Goal: Task Accomplishment & Management: Use online tool/utility

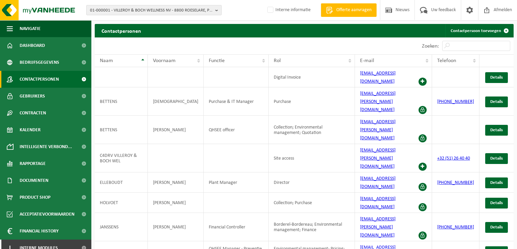
click at [117, 11] on span "01-000001 - VILLEROY & BOCH WELLNESS NV - 8800 ROESELARE, POPULIERSTRAAT 1" at bounding box center [151, 10] width 122 height 10
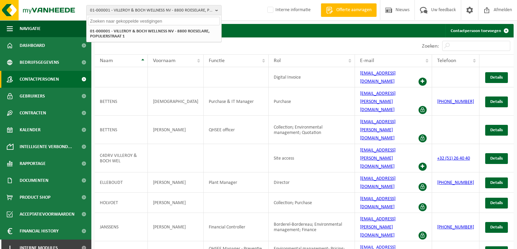
click at [119, 20] on input "text" at bounding box center [154, 21] width 132 height 8
type input "10-934947"
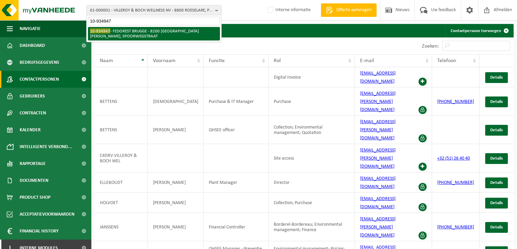
click at [122, 29] on li "10-934947 - FEDOREST BRUGGE - 8200 SINT-MICHIELS, SPOORWEGSTRAAT" at bounding box center [154, 34] width 132 height 14
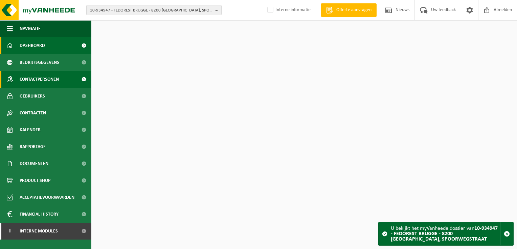
click at [55, 77] on span "Contactpersonen" at bounding box center [39, 79] width 39 height 17
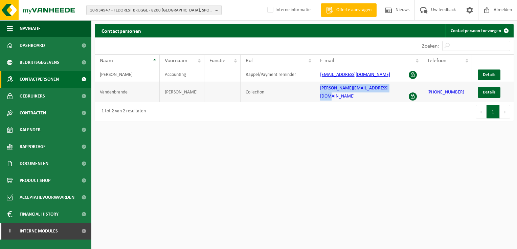
drag, startPoint x: 392, startPoint y: 90, endPoint x: 317, endPoint y: 93, distance: 74.7
click at [317, 93] on td "julie.vandenbrande@minfin.fed.be" at bounding box center [368, 92] width 107 height 20
copy link "julie.vandenbrande@minfin.fed.be"
click at [498, 28] on link "Contactpersoon toevoegen" at bounding box center [479, 31] width 68 height 14
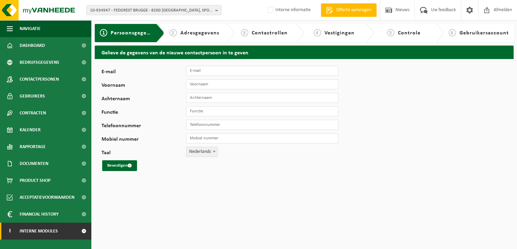
click at [71, 232] on link "I Interne modules" at bounding box center [45, 231] width 91 height 17
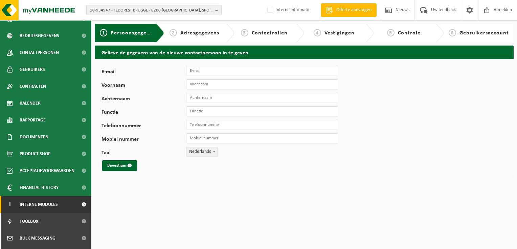
scroll to position [58, 0]
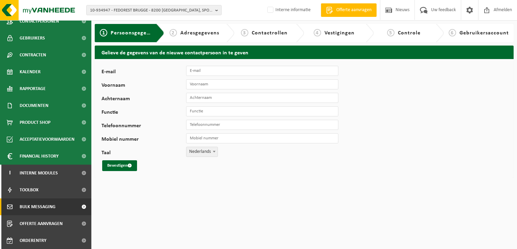
click at [42, 207] on span "Bulk Messaging" at bounding box center [38, 207] width 36 height 17
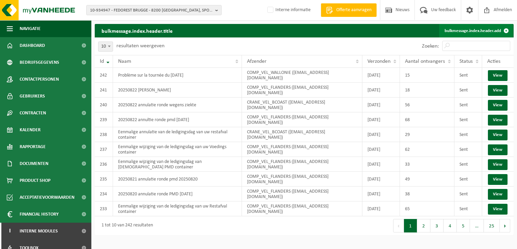
click at [460, 29] on link "bulkmessage.index.header.add" at bounding box center [476, 31] width 74 height 14
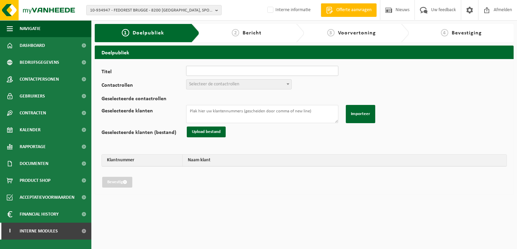
click at [225, 69] on input "Titel" at bounding box center [262, 71] width 152 height 10
type input "20250827 eenmalige wijziging PMD 29/08 naar 03/09"
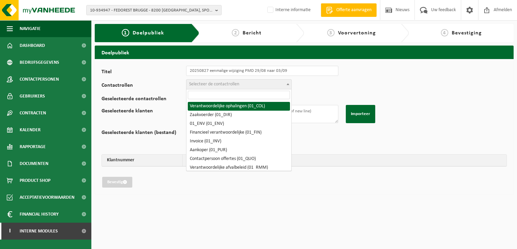
click at [242, 84] on span "Selecteer de contactrollen" at bounding box center [238, 84] width 105 height 9
drag, startPoint x: 241, startPoint y: 104, endPoint x: 243, endPoint y: 94, distance: 10.7
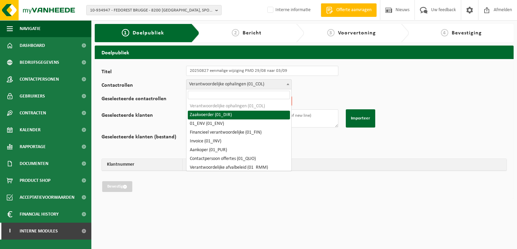
click at [244, 86] on span "Verantwoordelijke ophalingen (01_COL)" at bounding box center [238, 84] width 105 height 9
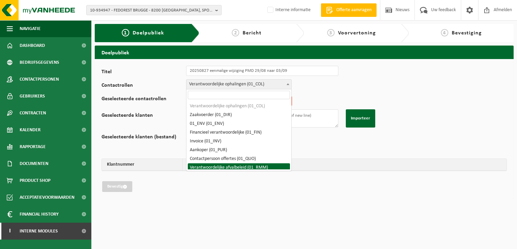
select select "01_RMM"
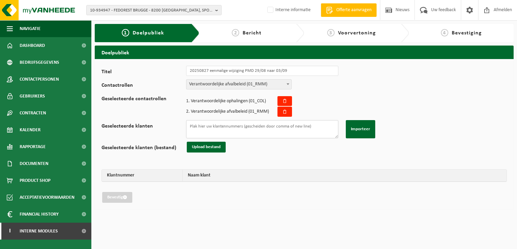
click at [201, 128] on textarea "Geselecteerde klanten" at bounding box center [262, 129] width 152 height 18
click at [284, 127] on textarea "Geselecteerde klanten" at bounding box center [262, 129] width 152 height 18
paste textarea "01-104010 01-101602 01-066747 10-765112 10-794293 10-766738 10-799138 10-826955…"
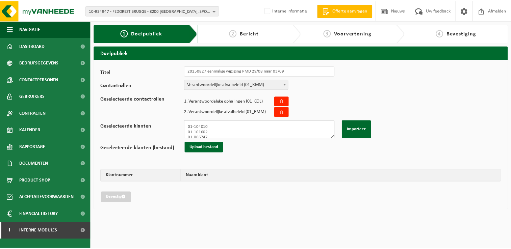
scroll to position [305, 0]
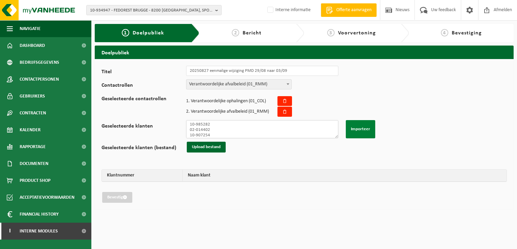
type textarea "01-104010 01-101602 01-066747 10-765112 10-794293 10-766738 10-799138 10-826955…"
click at [362, 128] on button "Importeer" at bounding box center [359, 129] width 29 height 18
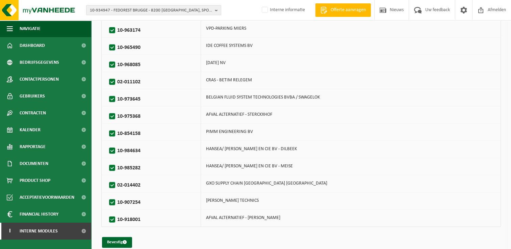
scroll to position [958, 0]
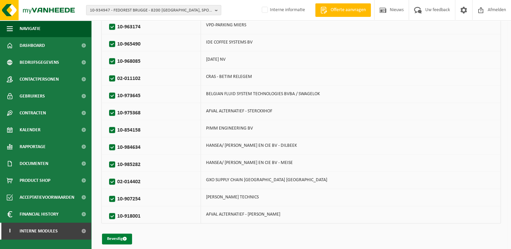
click at [118, 235] on button "Bevestig" at bounding box center [117, 239] width 30 height 11
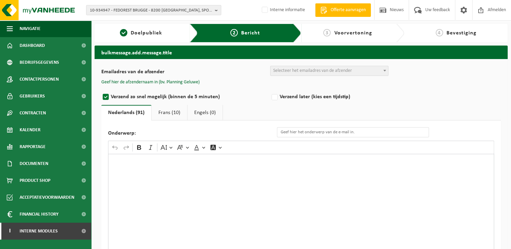
click at [317, 70] on span "Selecteer het emailadres van de afzender" at bounding box center [312, 70] width 79 height 5
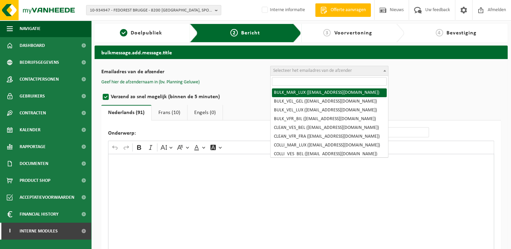
click at [315, 82] on input "search" at bounding box center [329, 81] width 115 height 8
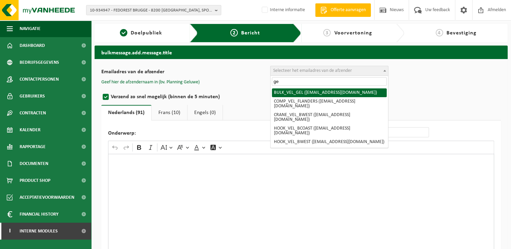
type input "g"
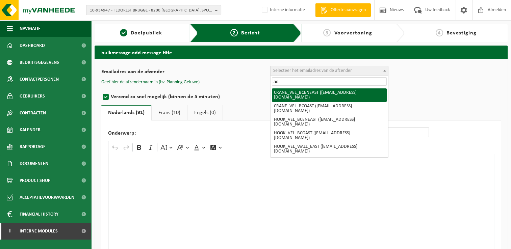
type input "a"
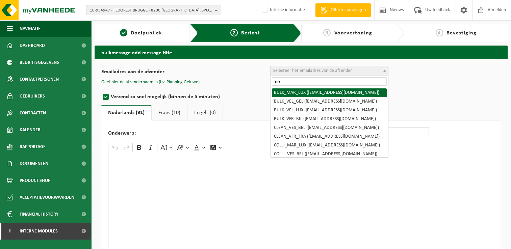
type input "m"
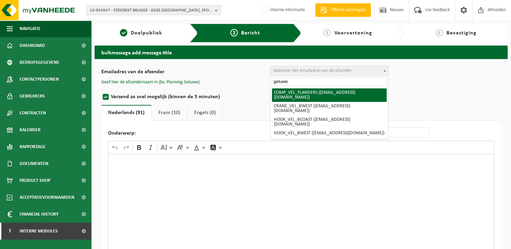
type input "geluwe"
select select "COMP_VEL_FLANDERS"
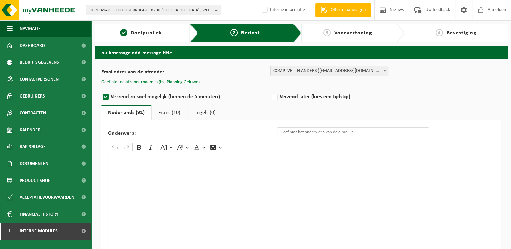
click at [195, 81] on button "Geef hier de afzendernaam in (bv. Planning Geluwe)" at bounding box center [150, 82] width 98 height 6
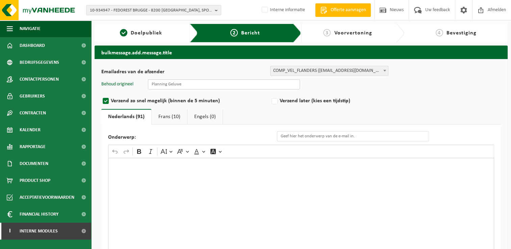
click at [199, 86] on input "text" at bounding box center [224, 84] width 152 height 10
type input "Planning Geluwe"
click at [304, 139] on input "Eenmalige annulatie van de ledigingsdag van uw container PMD" at bounding box center [353, 137] width 152 height 10
type input "Eenmalige wijziging van de ledigingsdag van [DEMOGRAPHIC_DATA] container PMD"
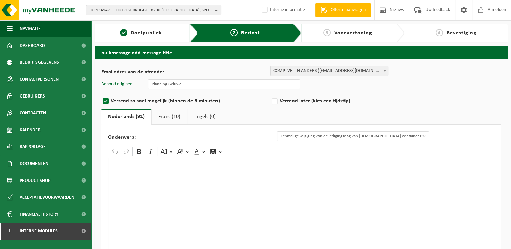
click at [326, 160] on div "Rich Text Editor. Editing area: main. Press Alt+0 for help." at bounding box center [301, 225] width 386 height 135
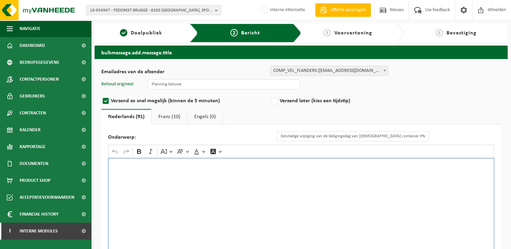
click at [214, 174] on div "Rich Text Editor. Editing area: main. Press Alt+0 for help." at bounding box center [301, 225] width 386 height 135
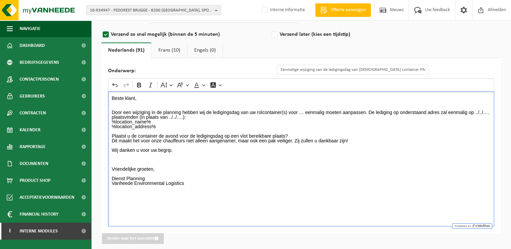
scroll to position [71, 0]
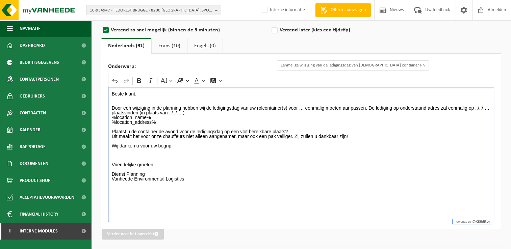
click at [303, 107] on p "Beste klant, Door een wijziging in de planning hebben wij de ledigingsdag van u…" at bounding box center [301, 139] width 379 height 95
click at [301, 107] on p "Beste klant, Door een wijziging in de planning hebben wij de ledigingsdag van u…" at bounding box center [301, 139] width 379 height 95
click at [110, 112] on div "Beste klant, Door een wijziging in de planning hebben wij de ledigingsdag van u…" at bounding box center [301, 154] width 386 height 135
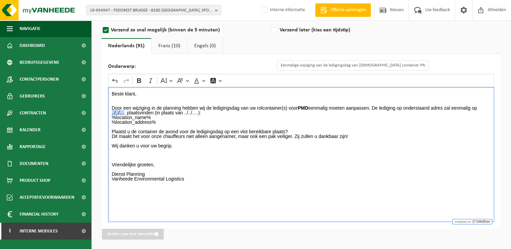
drag, startPoint x: 110, startPoint y: 112, endPoint x: 124, endPoint y: 112, distance: 13.9
click at [124, 112] on div "Beste klant, Door een wijziging in de planning hebben wij de ledigingsdag van u…" at bounding box center [301, 154] width 386 height 135
drag, startPoint x: 218, startPoint y: 113, endPoint x: 233, endPoint y: 112, distance: 14.5
click at [233, 112] on p "Beste klant, Door een wijziging in de planning hebben wij de ledigingsdag van u…" at bounding box center [301, 139] width 379 height 95
click at [272, 114] on p "Beste klant, Door een wijziging in de planning hebben wij de ledigingsdag van u…" at bounding box center [301, 139] width 379 height 95
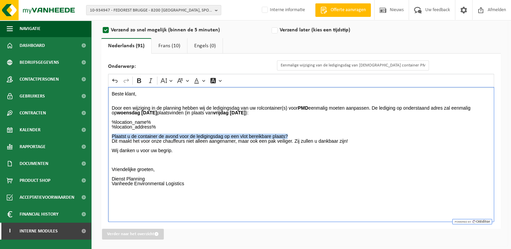
drag, startPoint x: 293, startPoint y: 135, endPoint x: 112, endPoint y: 135, distance: 180.9
click at [112, 135] on p "⁠⁠⁠⁠⁠⁠⁠ %location_name% %location_address% Plaatst u de container de avond voor…" at bounding box center [301, 153] width 379 height 76
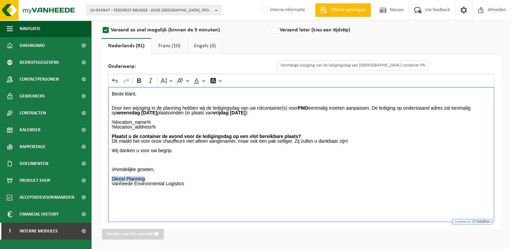
drag, startPoint x: 147, startPoint y: 179, endPoint x: 107, endPoint y: 179, distance: 40.2
click at [107, 179] on div "Onderwerp: Eenmalige wijziging van de ledigingsdag van uw container PMD Rich Te…" at bounding box center [301, 141] width 400 height 175
click at [175, 174] on p "%location_name% %location_address% Plaatst u de container de avond voor de ledi…" at bounding box center [301, 153] width 379 height 76
click at [163, 43] on link "Frans (10)" at bounding box center [169, 46] width 35 height 16
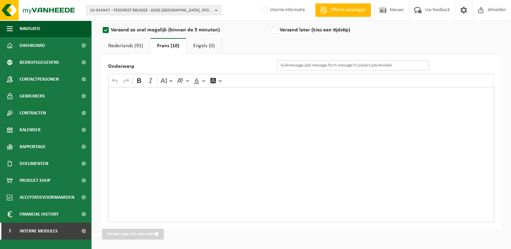
click at [375, 64] on input "Onderwerp" at bounding box center [353, 66] width 152 height 10
paste input "Changement exceptionnel du jour de vidange de vos ..."
click at [377, 67] on input "Changement exceptionnel du jour de vidange de vos ..." at bounding box center [353, 66] width 152 height 10
type input "Changement exceptionnel du jour de vidange de vos PMC"
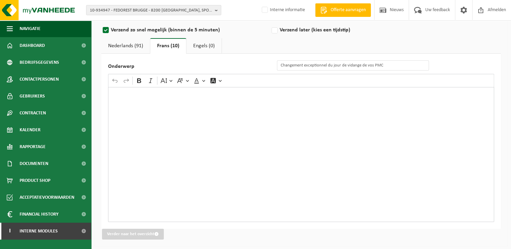
click at [368, 94] on p "Rich Text Editor. Editing area: main. Press Alt+0 for help." at bounding box center [301, 94] width 379 height 5
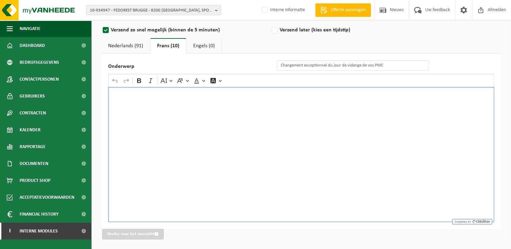
click at [246, 137] on div "Rich Text Editor. Editing area: main. Press Alt+0 for help." at bounding box center [301, 154] width 386 height 135
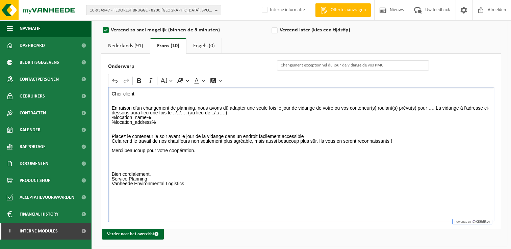
click at [430, 106] on p "Cher client, En raison d’un changement de planning, nous avons dû adapter une s…" at bounding box center [301, 141] width 379 height 99
drag, startPoint x: 178, startPoint y: 113, endPoint x: 192, endPoint y: 113, distance: 13.5
click at [192, 113] on p "Cher client, En raison d’un changement de planning, nous avons dû adapter une s…" at bounding box center [301, 141] width 379 height 99
drag, startPoint x: 247, startPoint y: 113, endPoint x: 259, endPoint y: 113, distance: 11.8
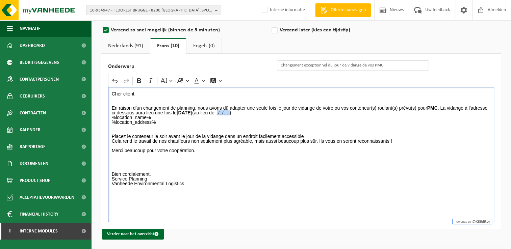
click at [259, 113] on p "Cher client, En raison d’un changement de planning, nous avons dû adapter une s…" at bounding box center [301, 141] width 379 height 99
click at [315, 113] on p "Cher client, En raison d’un changement de planning, nous avons dû adapter une s…" at bounding box center [301, 141] width 379 height 99
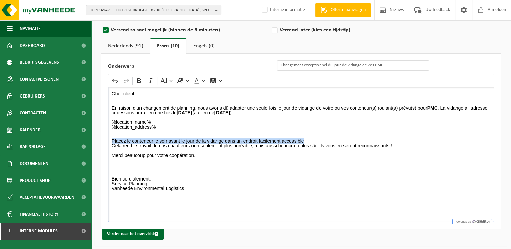
drag, startPoint x: 111, startPoint y: 141, endPoint x: 319, endPoint y: 141, distance: 208.2
click at [319, 141] on div "Cher client, En raison d’un changement de planning, nous avons dû adapter une s…" at bounding box center [301, 154] width 386 height 135
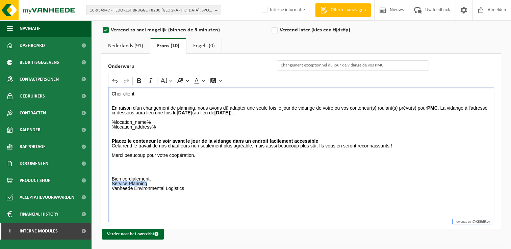
drag, startPoint x: 111, startPoint y: 183, endPoint x: 158, endPoint y: 182, distance: 47.0
click at [158, 182] on div "Cher client, En raison d’un changement de planning, nous avons dû adapter une s…" at bounding box center [301, 154] width 386 height 135
click at [168, 181] on p "%location_name% %location_address% Placez le conteneur le soir avant le jour de…" at bounding box center [301, 155] width 379 height 80
click at [133, 49] on link "Nederlands (91)" at bounding box center [125, 46] width 49 height 16
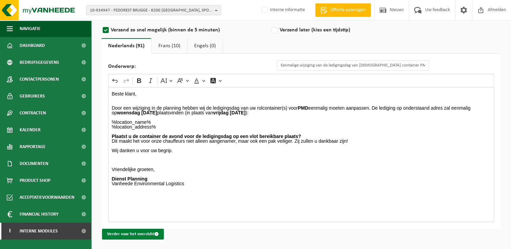
click at [124, 233] on button "Verder naar het overzicht" at bounding box center [133, 234] width 62 height 11
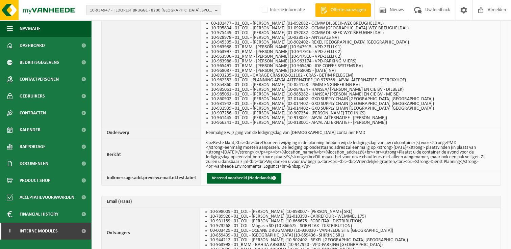
scroll to position [778, 0]
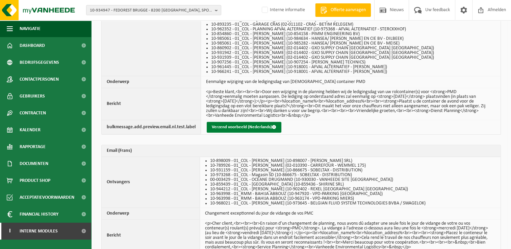
click at [237, 127] on button "Verzend voorbeeld (Nederlands)" at bounding box center [244, 127] width 75 height 11
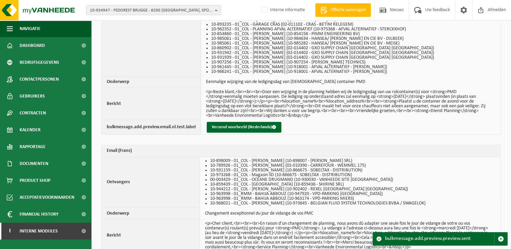
scroll to position [829, 0]
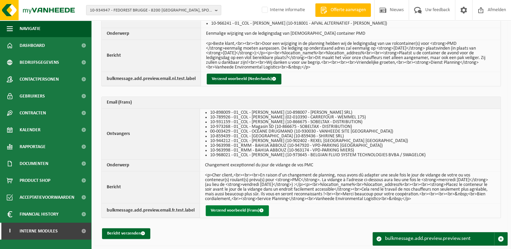
click at [238, 212] on button "Verzend voorbeeld (Frans)" at bounding box center [237, 211] width 63 height 11
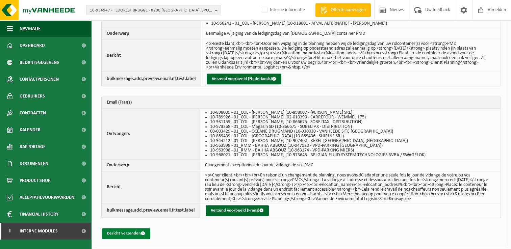
click at [136, 233] on button "Bericht verzenden" at bounding box center [126, 234] width 48 height 11
